Goal: Information Seeking & Learning: Learn about a topic

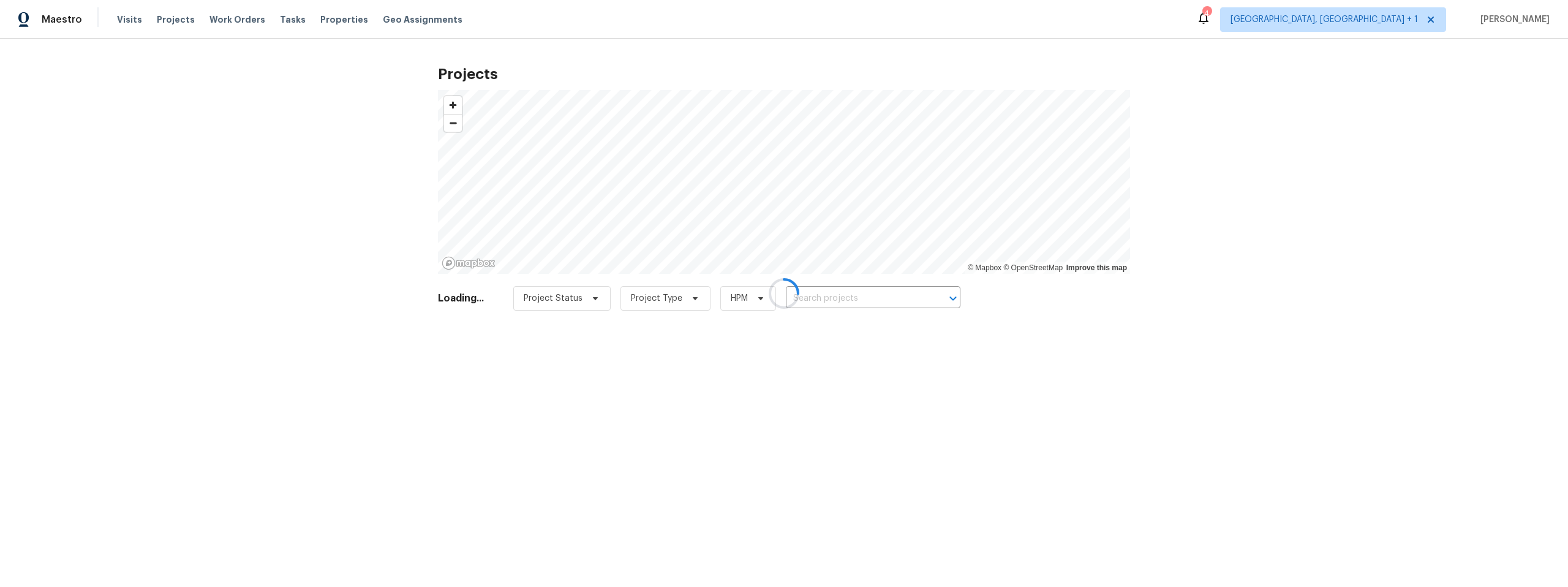
click at [135, 21] on div at bounding box center [784, 294] width 1568 height 587
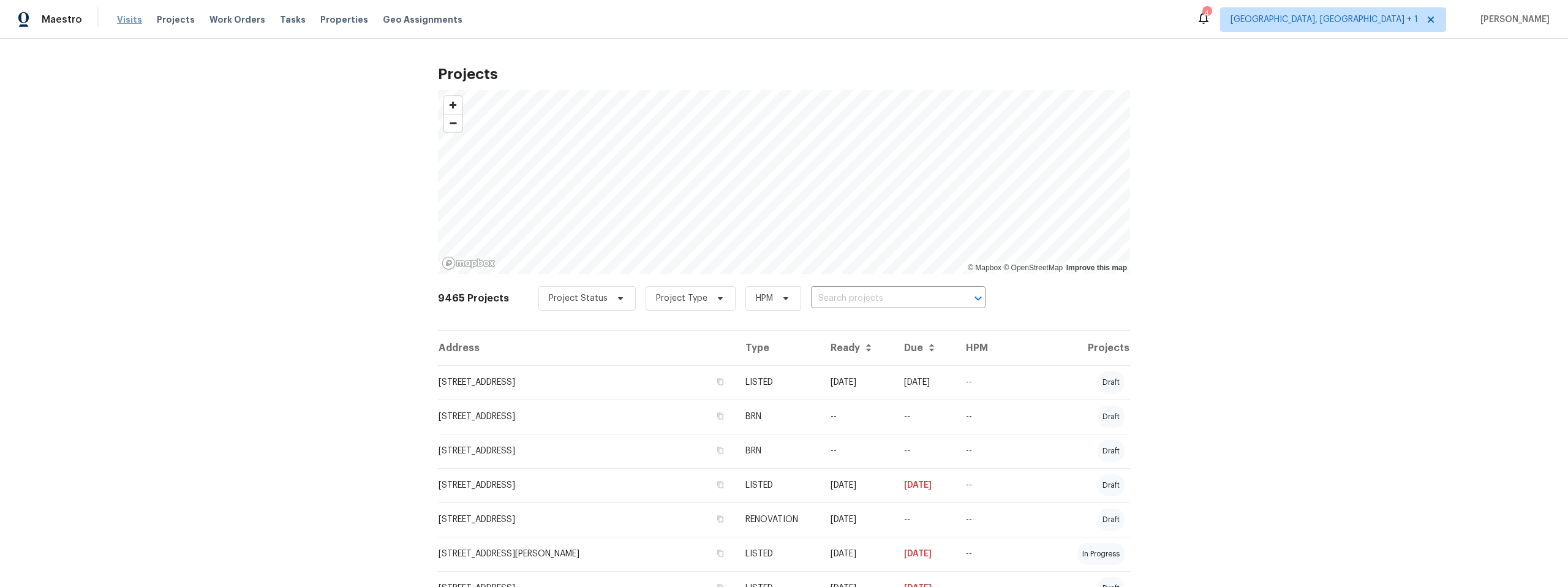
click at [129, 20] on span "Visits" at bounding box center [130, 19] width 25 height 12
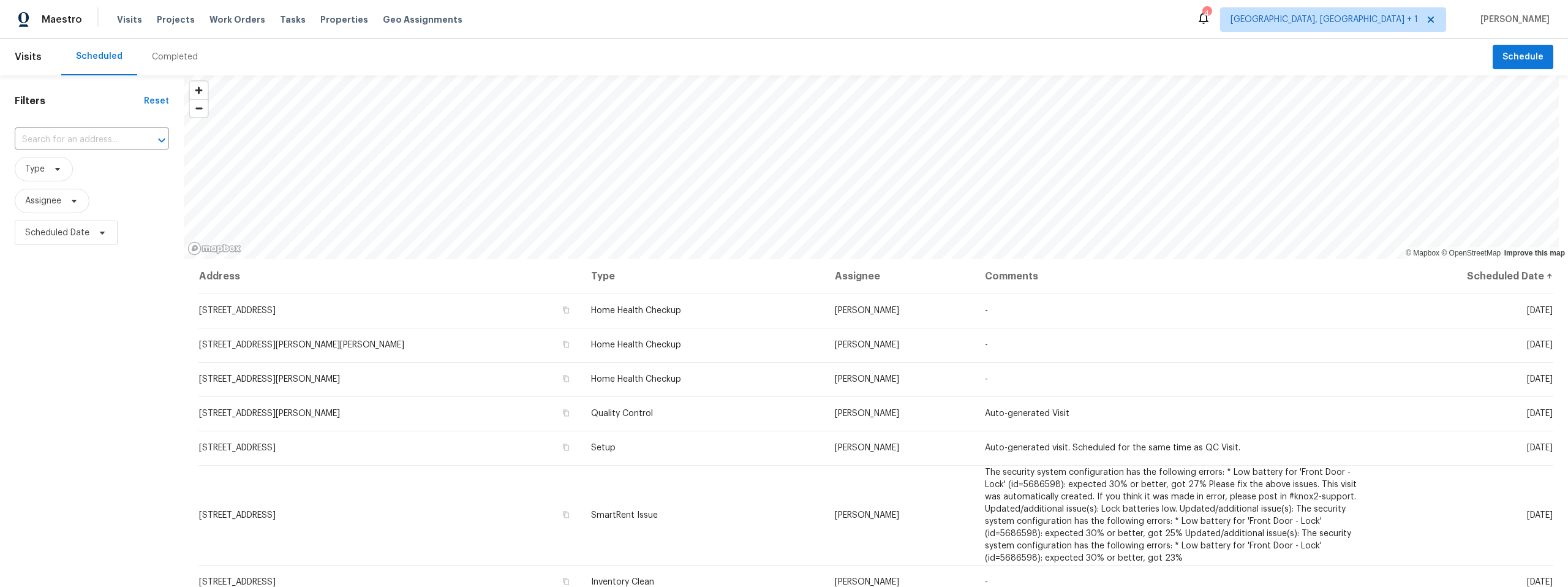
click at [171, 55] on div "Completed" at bounding box center [175, 57] width 46 height 12
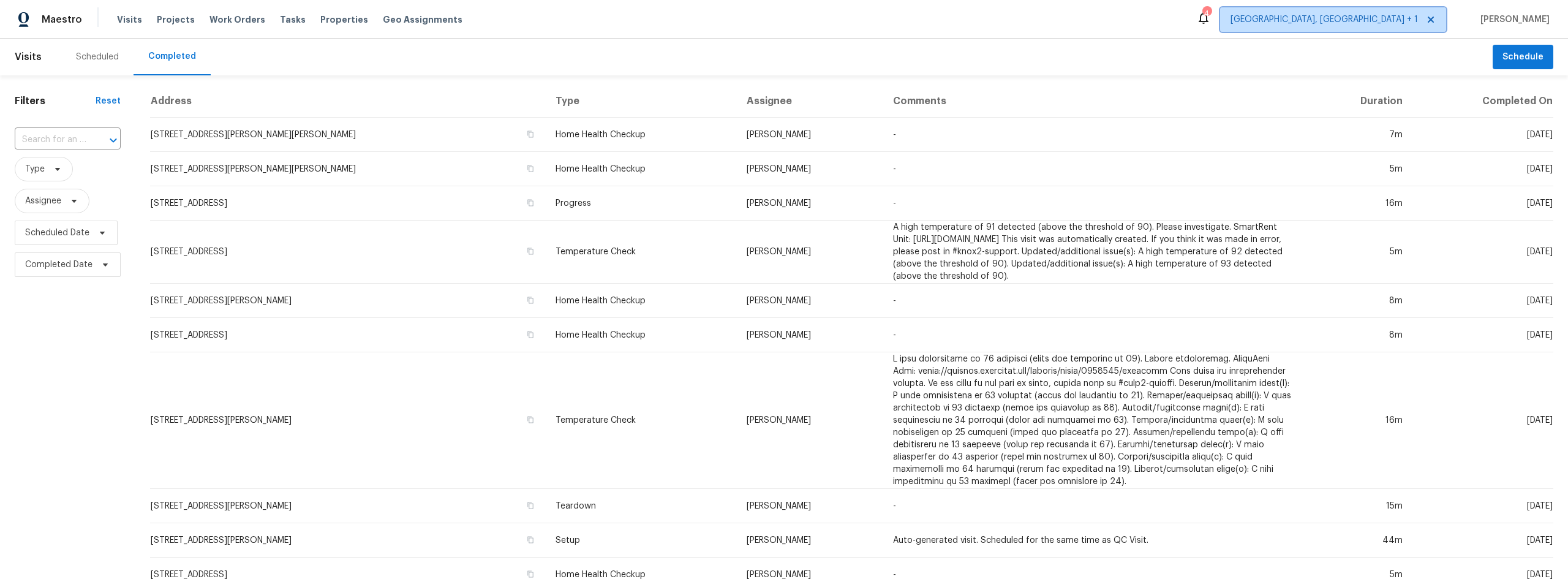
click at [1373, 18] on span "[GEOGRAPHIC_DATA], [GEOGRAPHIC_DATA] + 1" at bounding box center [1323, 19] width 187 height 12
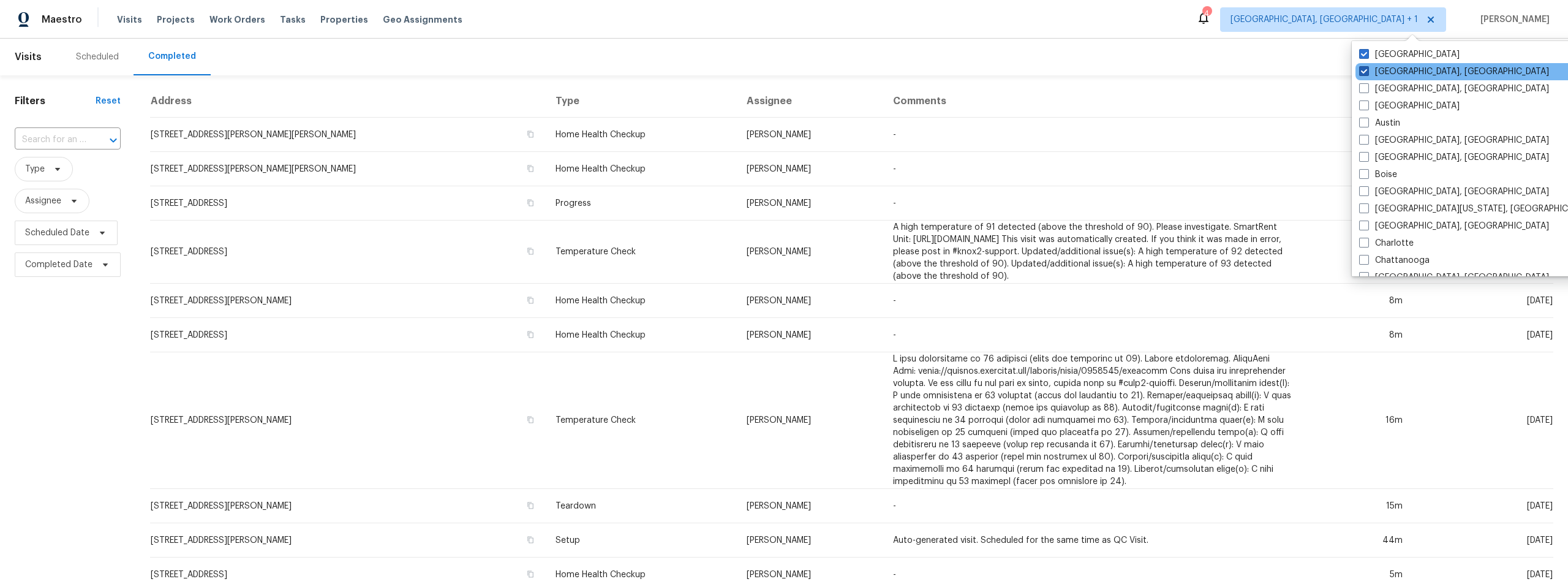
click at [1362, 68] on span at bounding box center [1364, 71] width 10 height 10
click at [1362, 68] on input "[GEOGRAPHIC_DATA], [GEOGRAPHIC_DATA]" at bounding box center [1363, 69] width 8 height 8
checkbox input "false"
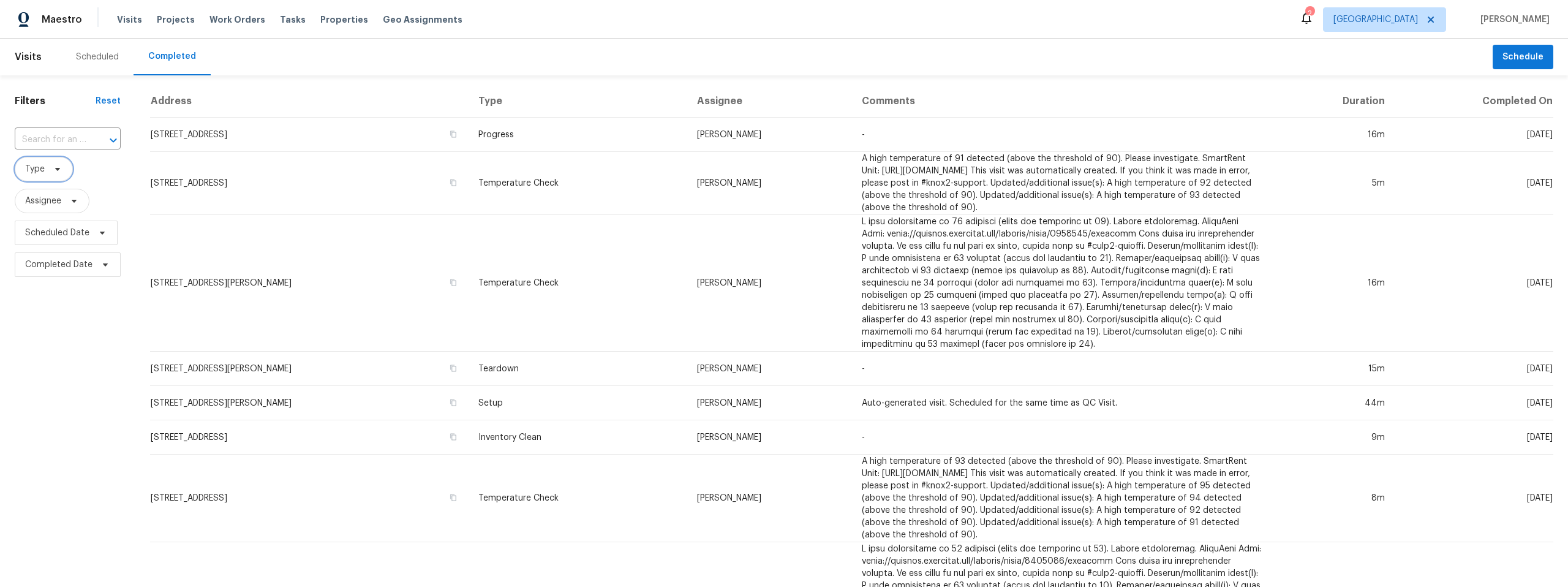
click at [60, 172] on icon at bounding box center [57, 168] width 10 height 10
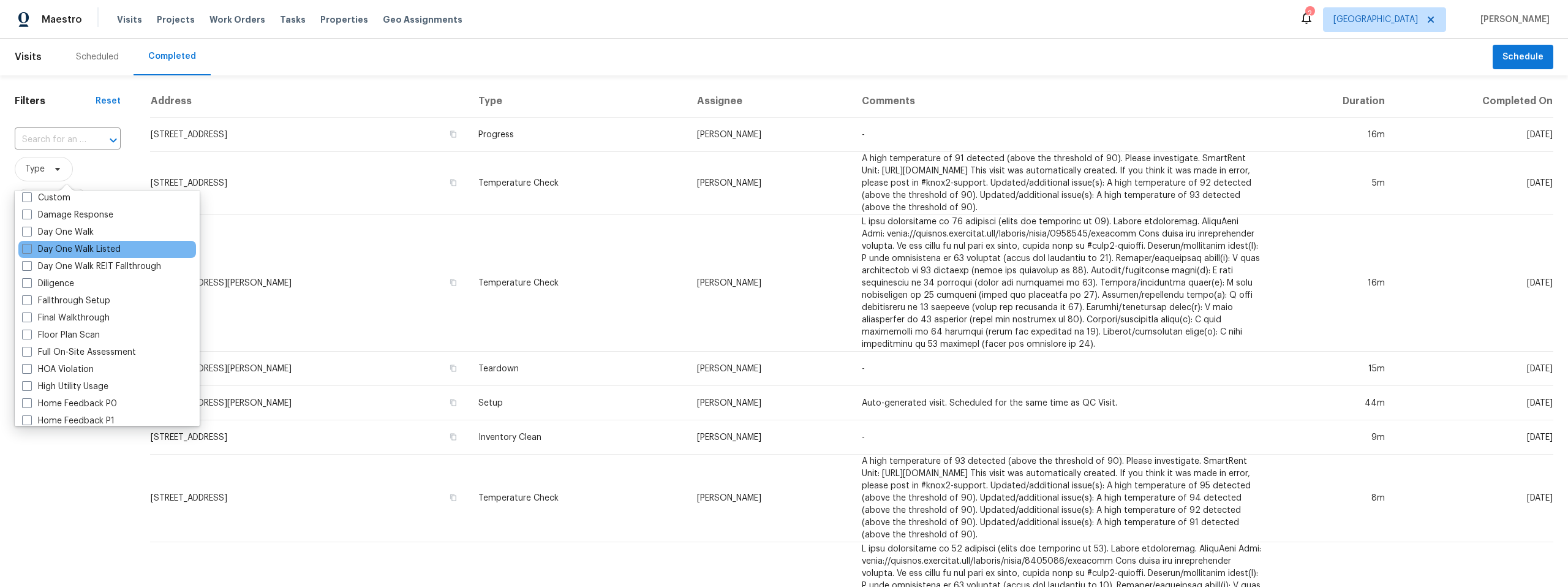
scroll to position [188, 0]
click at [27, 287] on span at bounding box center [27, 287] width 10 height 10
click at [27, 287] on input "Diligence" at bounding box center [26, 286] width 8 height 8
checkbox input "true"
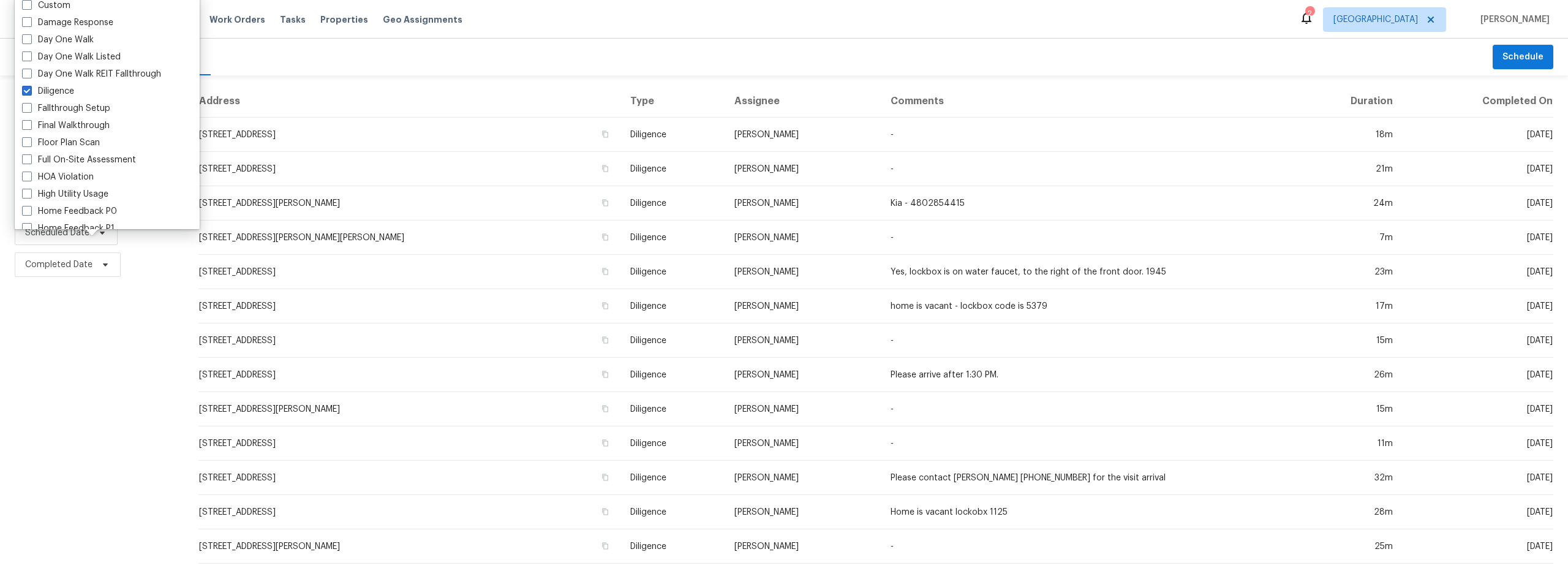
click at [168, 334] on div "Filters Reset ​ Diligence Assignee Scheduled Date Completed Date" at bounding box center [91, 325] width 184 height 498
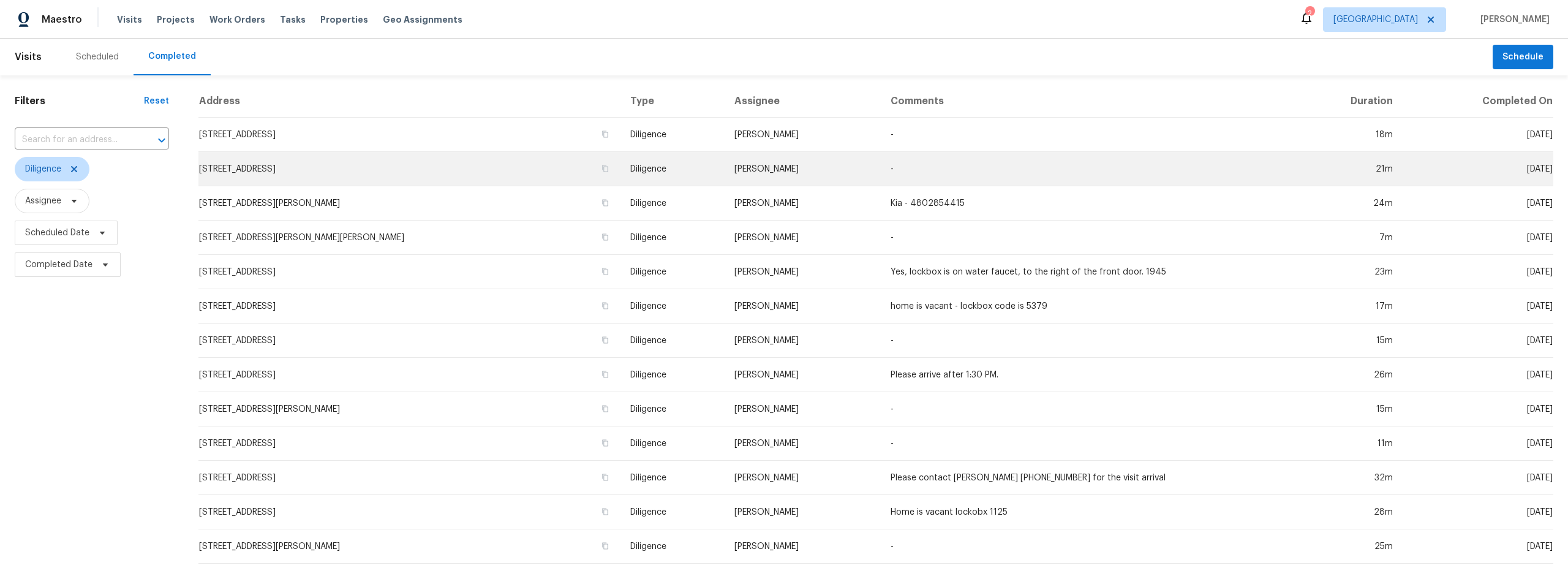
click at [309, 165] on td "[STREET_ADDRESS]" at bounding box center [409, 169] width 422 height 34
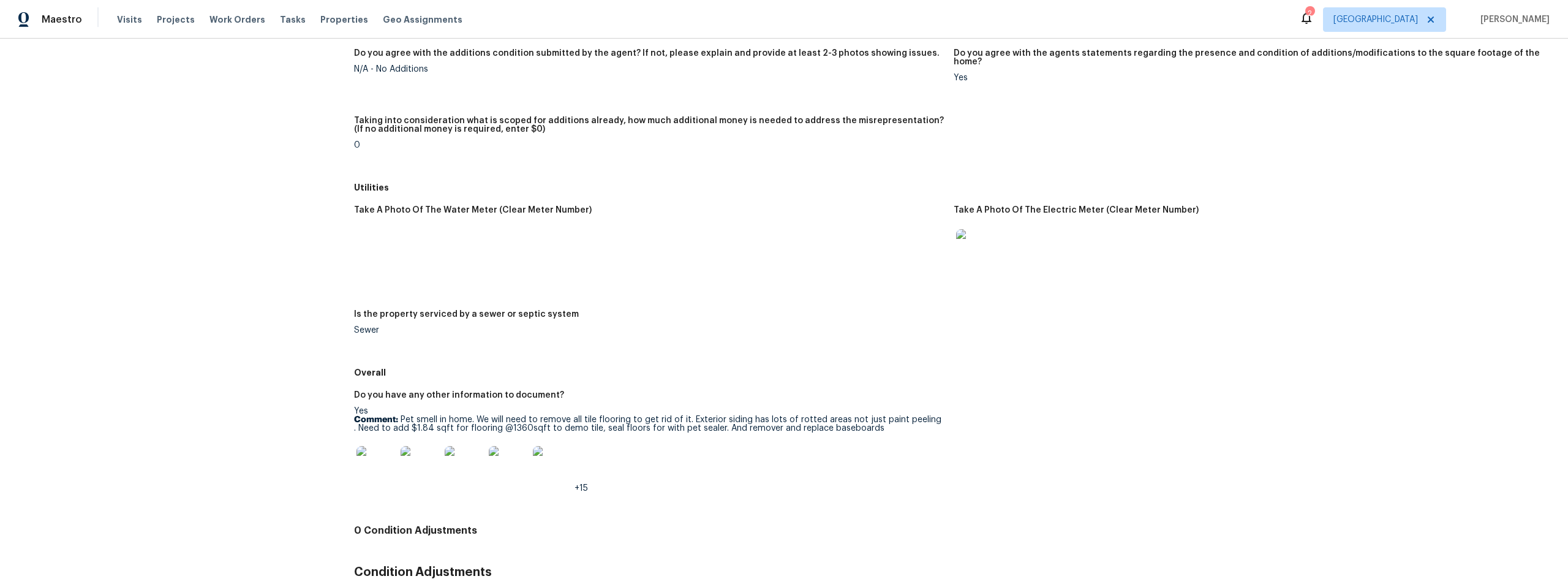
scroll to position [1567, 0]
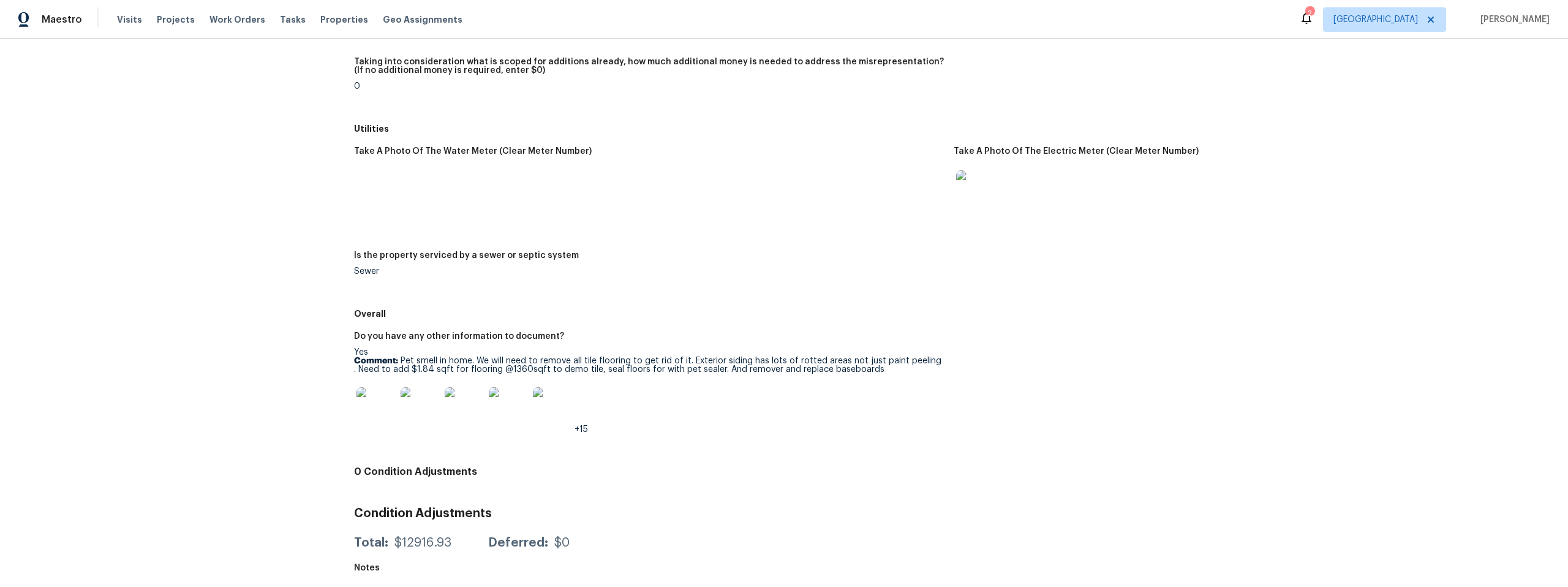
click at [375, 400] on img at bounding box center [376, 407] width 39 height 39
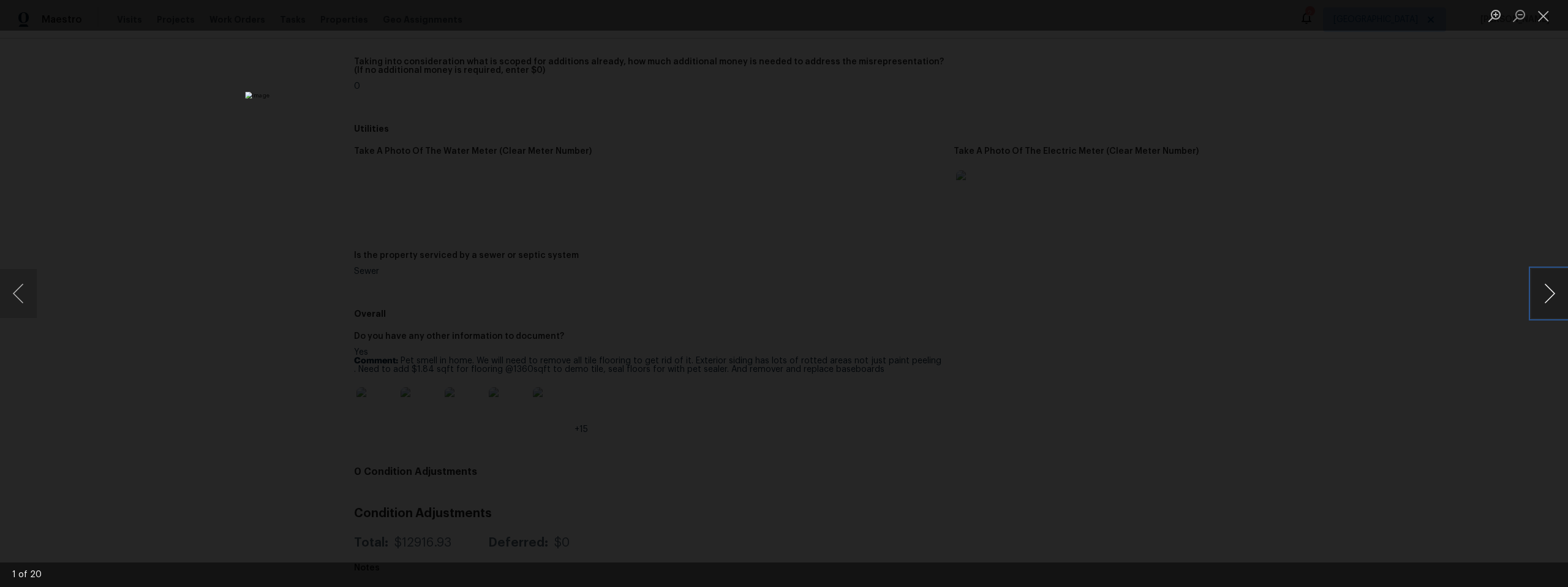
click at [1552, 295] on button "Next image" at bounding box center [1550, 293] width 37 height 49
click at [1551, 295] on button "Next image" at bounding box center [1550, 293] width 37 height 49
click at [1551, 296] on button "Next image" at bounding box center [1550, 293] width 37 height 49
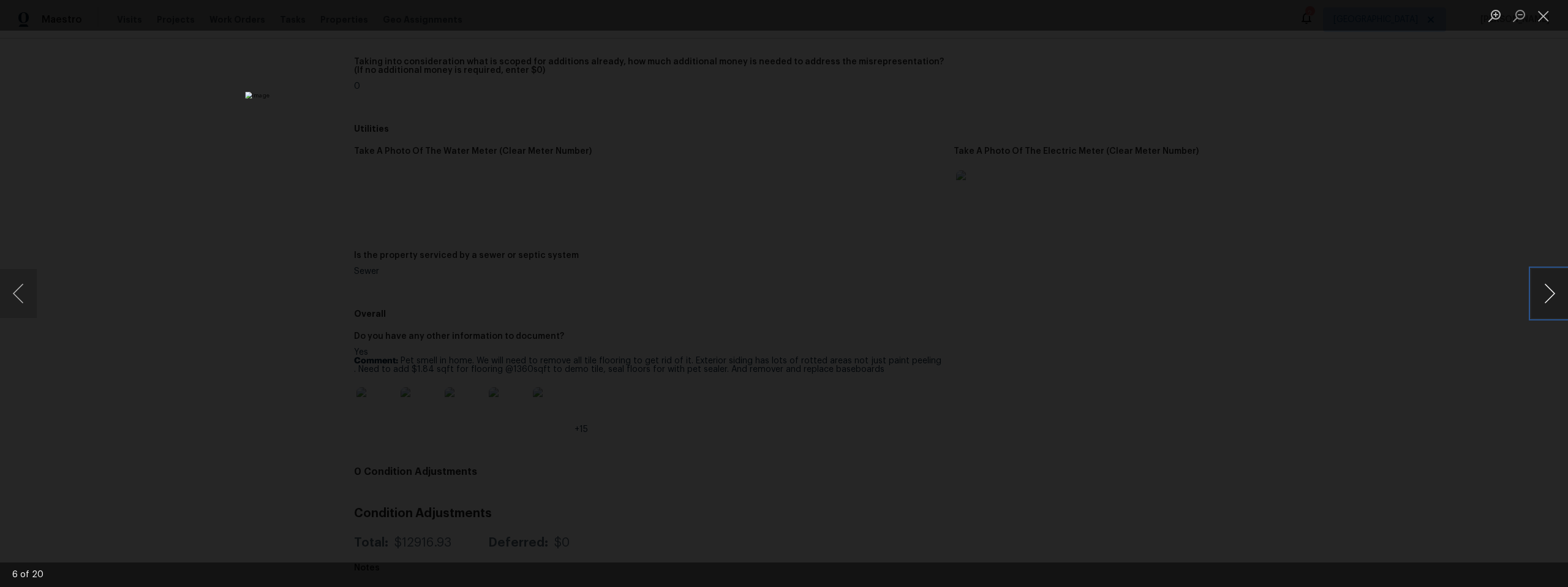
click at [1551, 296] on button "Next image" at bounding box center [1550, 293] width 37 height 49
click at [1551, 295] on button "Next image" at bounding box center [1550, 293] width 37 height 49
click at [1551, 296] on button "Next image" at bounding box center [1550, 293] width 37 height 49
click at [1551, 295] on button "Next image" at bounding box center [1550, 293] width 37 height 49
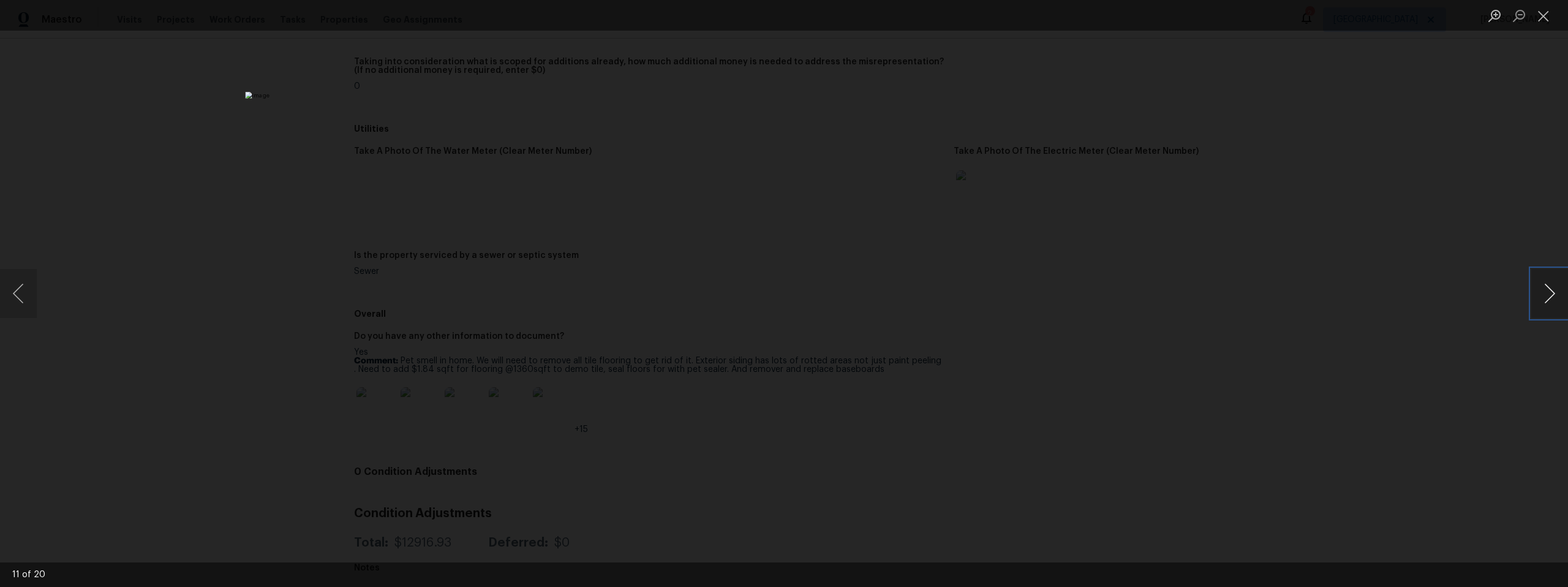
click at [1551, 296] on button "Next image" at bounding box center [1550, 293] width 37 height 49
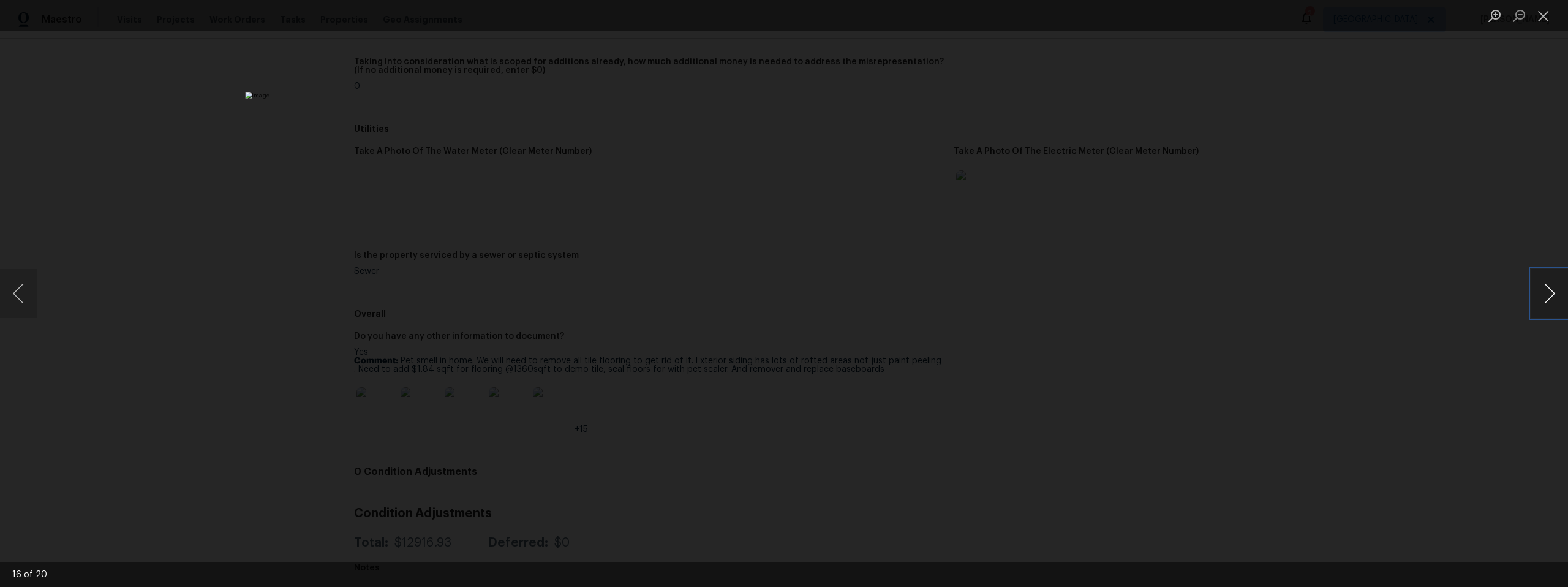
click at [1551, 296] on button "Next image" at bounding box center [1550, 293] width 37 height 49
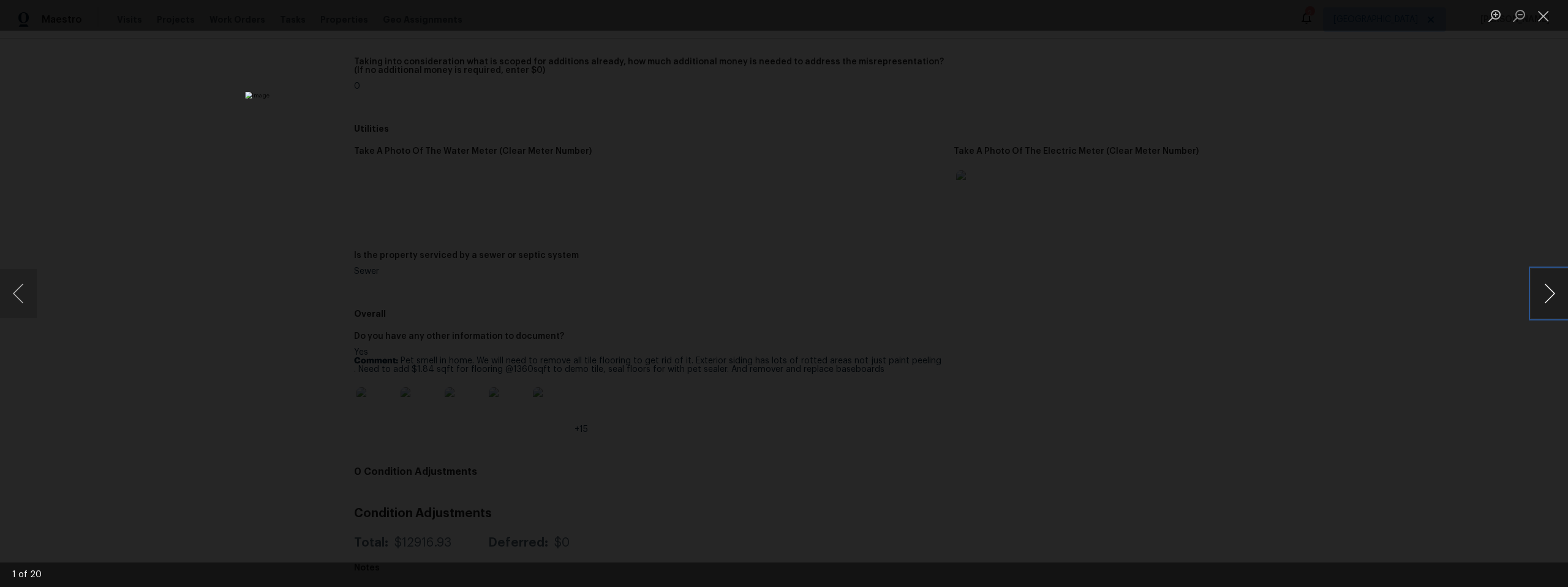
click at [1551, 296] on button "Next image" at bounding box center [1550, 293] width 37 height 49
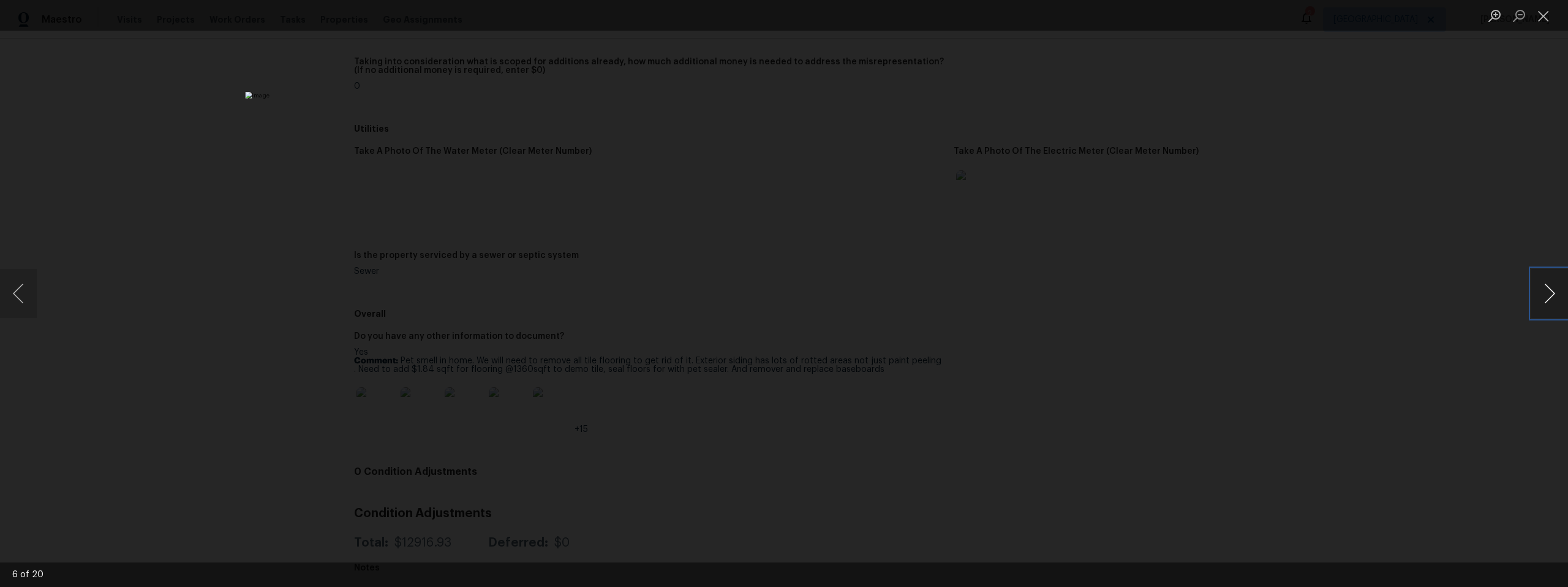
click at [1551, 296] on button "Next image" at bounding box center [1550, 293] width 37 height 49
click at [1301, 364] on div "Lightbox" at bounding box center [784, 294] width 1568 height 587
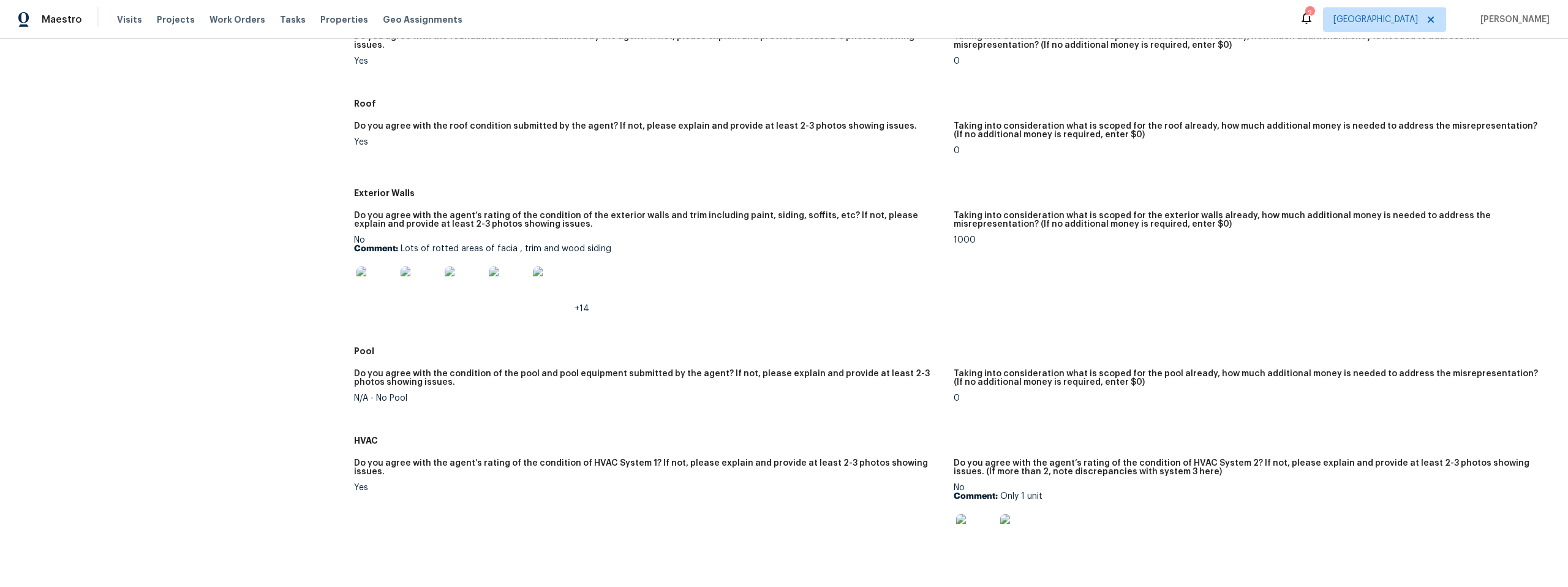
scroll to position [272, 0]
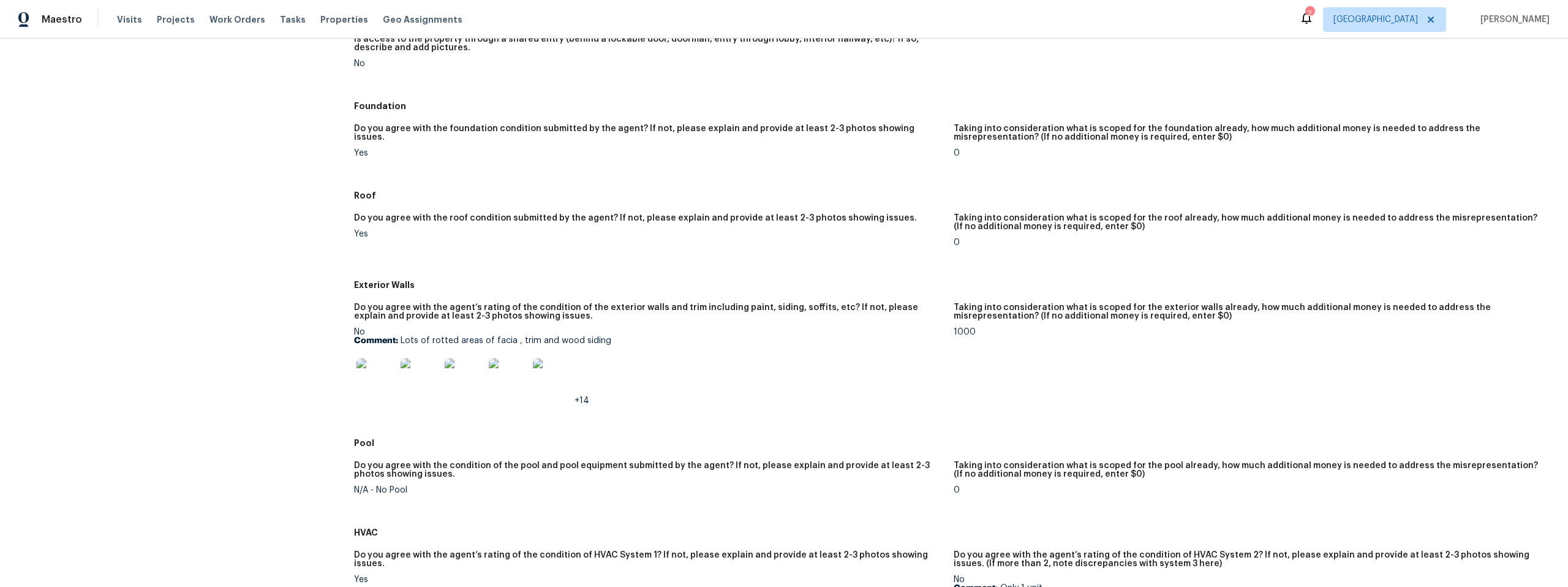
click at [610, 346] on div "No Comment: Lots of rotted areas of facia , trim and wood siding +14" at bounding box center [648, 367] width 590 height 78
drag, startPoint x: 604, startPoint y: 341, endPoint x: 584, endPoint y: 338, distance: 20.2
click at [584, 338] on p "Comment: Lots of rotted areas of facia , trim and wood siding" at bounding box center [648, 341] width 590 height 9
drag, startPoint x: 638, startPoint y: 330, endPoint x: 631, endPoint y: 335, distance: 8.6
click at [638, 331] on div "No Comment: Lots of rotted areas of facia , trim and wood siding +14" at bounding box center [648, 367] width 590 height 78
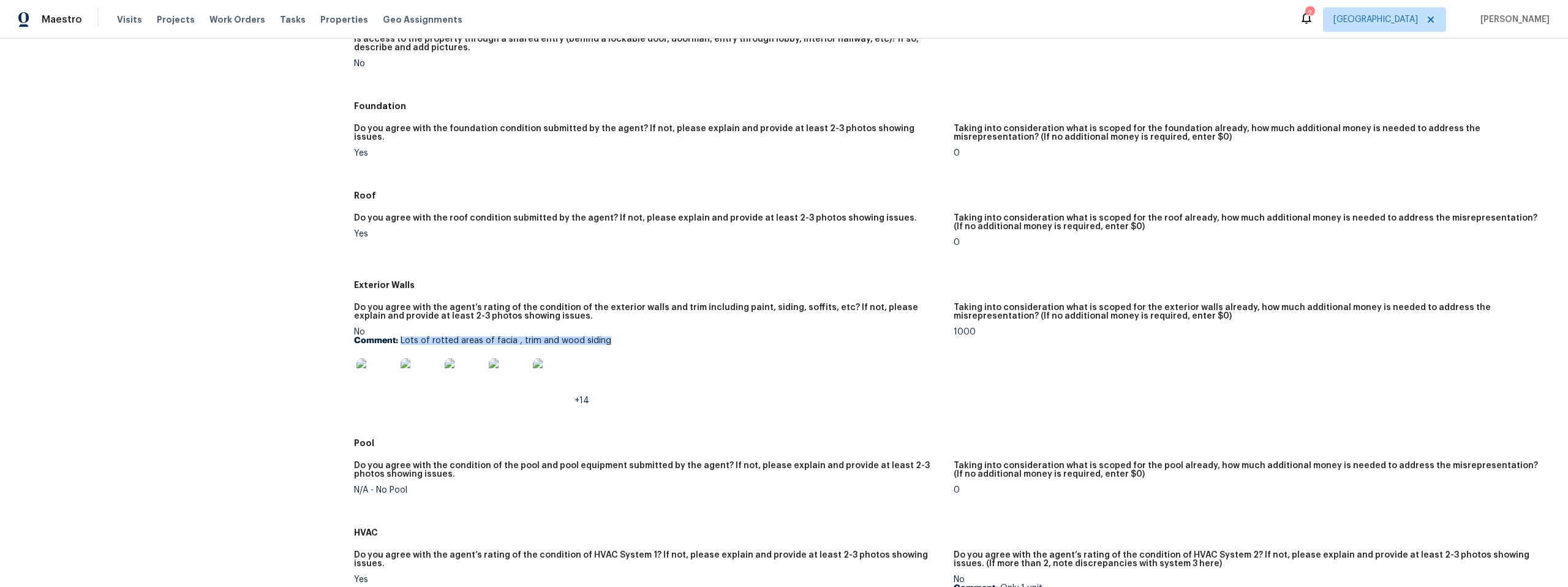
drag, startPoint x: 611, startPoint y: 341, endPoint x: 398, endPoint y: 337, distance: 213.0
click at [398, 337] on p "Comment: Lots of rotted areas of facia , trim and wood siding" at bounding box center [648, 341] width 590 height 9
copy p "Lots of rotted areas of facia , trim and wood siding"
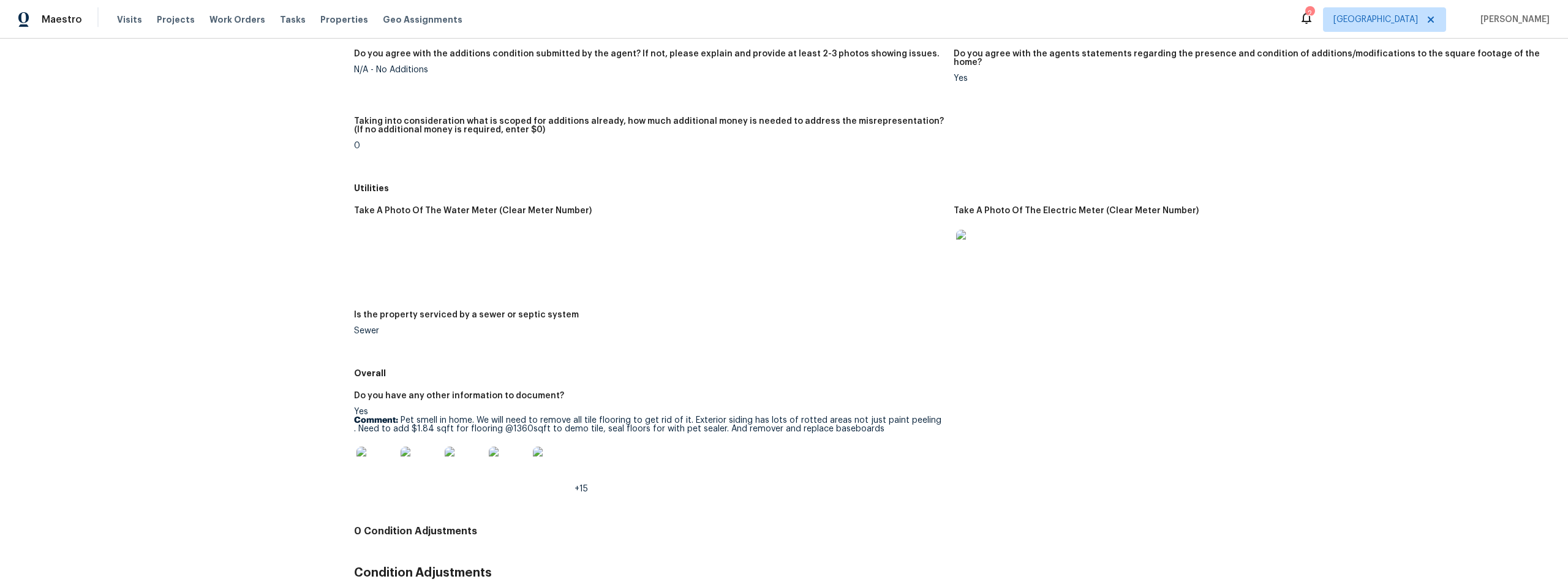
scroll to position [1509, 0]
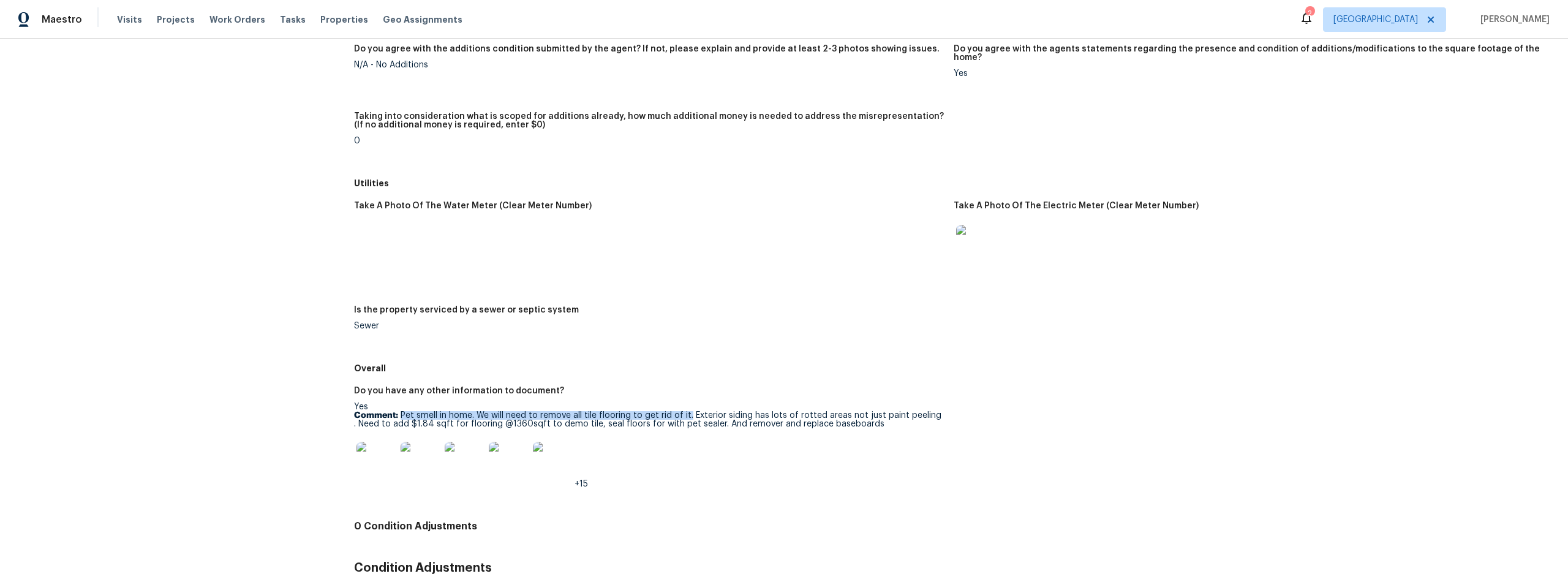
drag, startPoint x: 687, startPoint y: 407, endPoint x: 398, endPoint y: 408, distance: 289.0
click at [398, 411] on p "Comment: Pet smell in home. We will need to remove all tile flooring to get rid…" at bounding box center [648, 419] width 590 height 17
copy p "Pet smell in home. We will need to remove all tile flooring to get rid of it."
click at [748, 469] on div "+15" at bounding box center [648, 461] width 590 height 54
drag, startPoint x: 861, startPoint y: 417, endPoint x: 360, endPoint y: 419, distance: 501.0
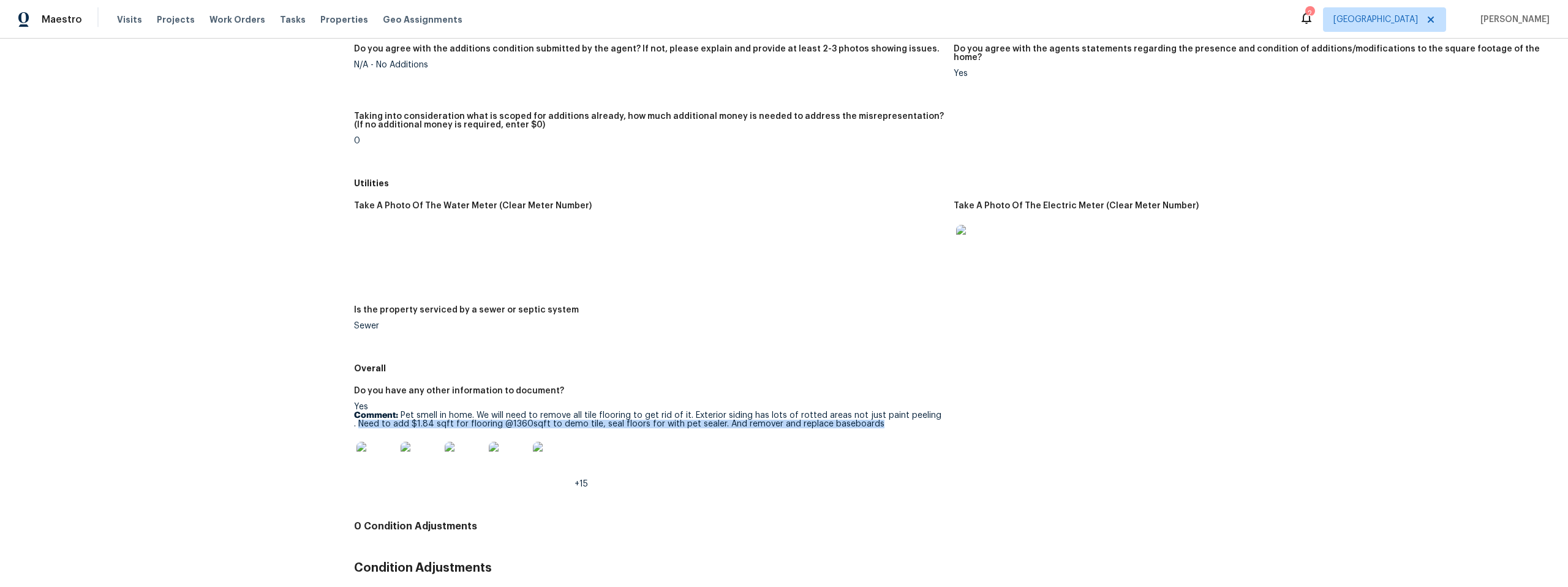
click at [354, 419] on p "Comment: Pet smell in home. We will need to remove all tile flooring to get rid…" at bounding box center [648, 419] width 590 height 17
copy p "Need to add $1.84 sqft for flooring @1360sqft to demo tile, seal floors for wit…"
